Goal: Transaction & Acquisition: Purchase product/service

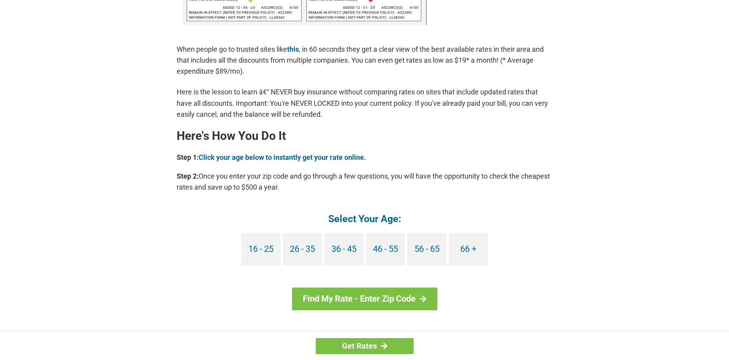
scroll to position [588, 0]
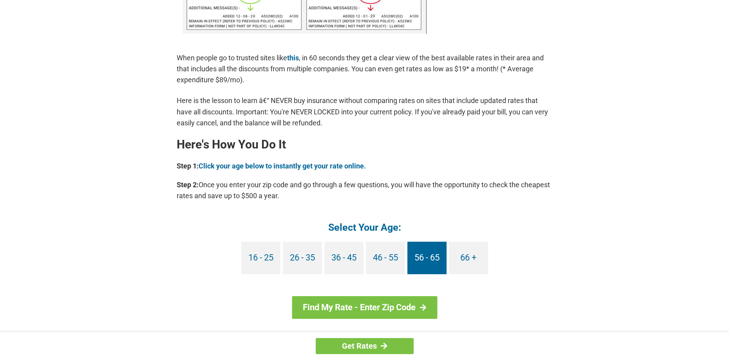
click at [428, 255] on link "56 - 65" at bounding box center [427, 258] width 39 height 33
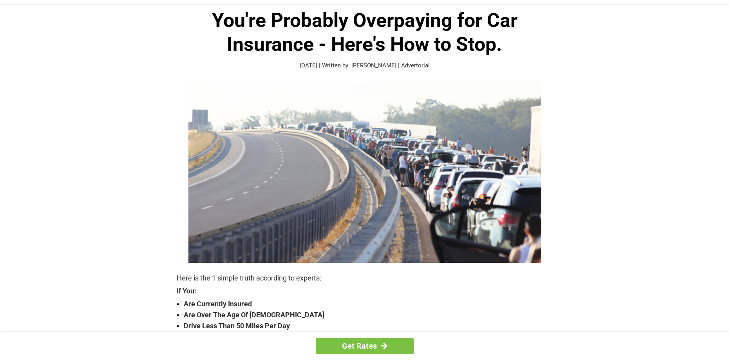
scroll to position [0, 0]
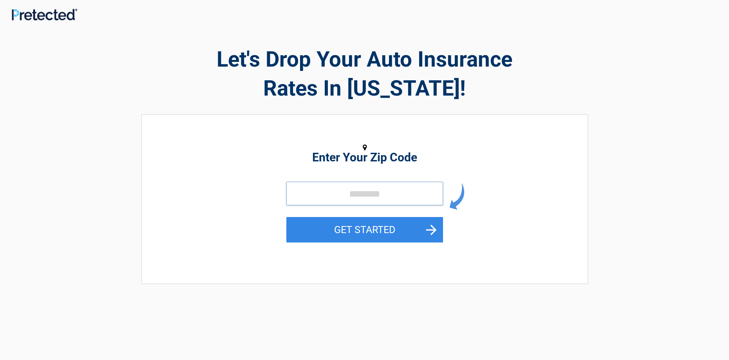
click at [326, 191] on input "tel" at bounding box center [365, 194] width 157 height 24
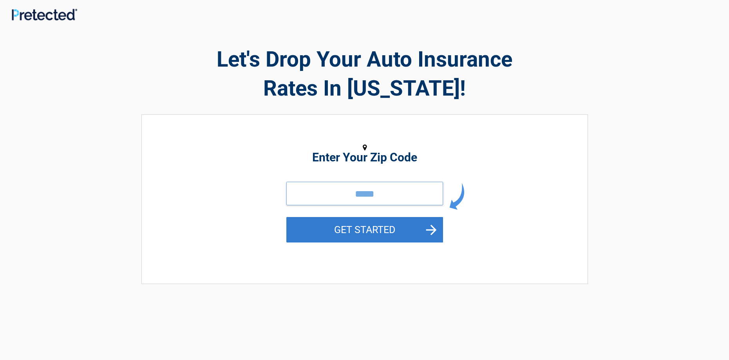
type input "*****"
click at [353, 226] on button "GET STARTED" at bounding box center [365, 229] width 157 height 25
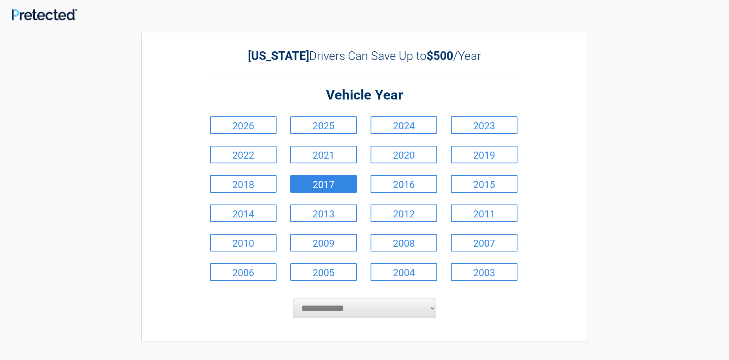
click at [324, 181] on link "2017" at bounding box center [323, 184] width 67 height 18
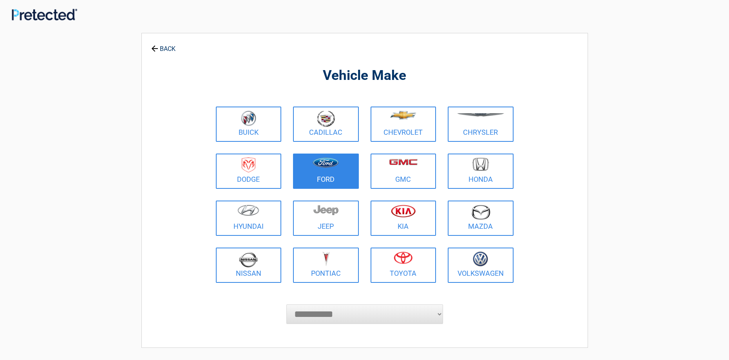
click at [326, 174] on figure at bounding box center [326, 167] width 56 height 18
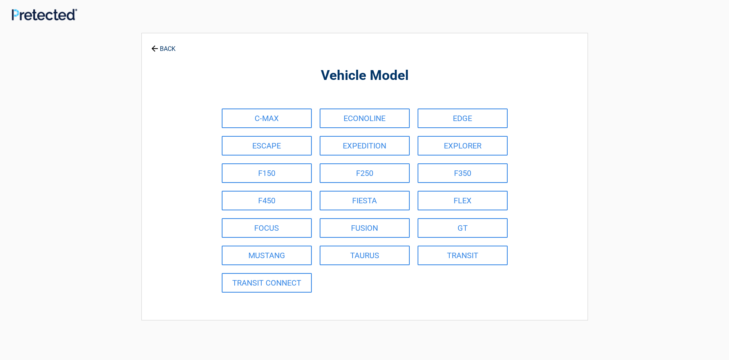
click at [342, 280] on div "C-MAX ECONOLINE EDGE ESCAPE EXPEDITION EXPLORER F150 F250 F350 F450 FIESTA FLEX…" at bounding box center [365, 201] width 294 height 192
click at [152, 46] on icon at bounding box center [154, 48] width 9 height 9
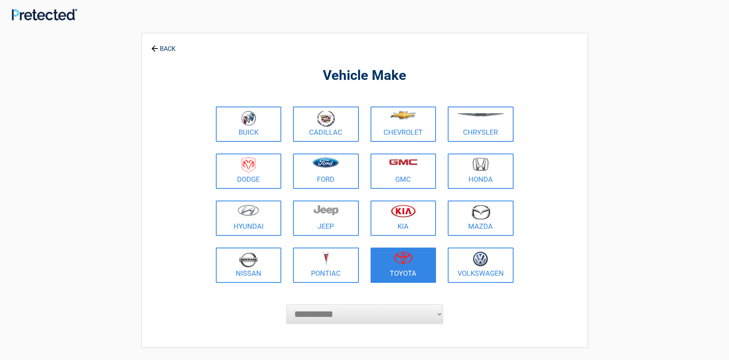
click at [401, 267] on figure at bounding box center [403, 261] width 56 height 18
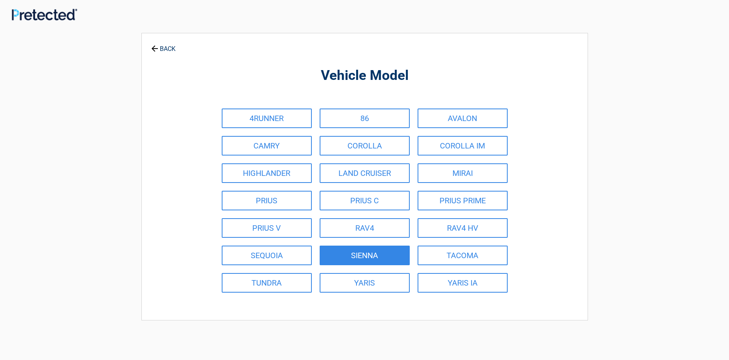
click at [464, 253] on link "TACOMA" at bounding box center [463, 256] width 90 height 20
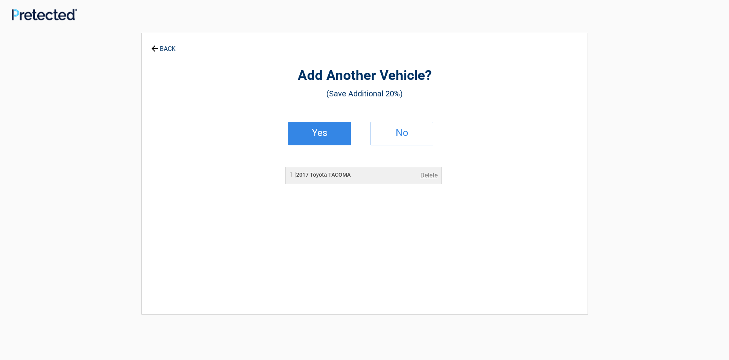
click at [322, 130] on h2 "Yes" at bounding box center [320, 132] width 46 height 5
